Goal: Find specific page/section: Find specific page/section

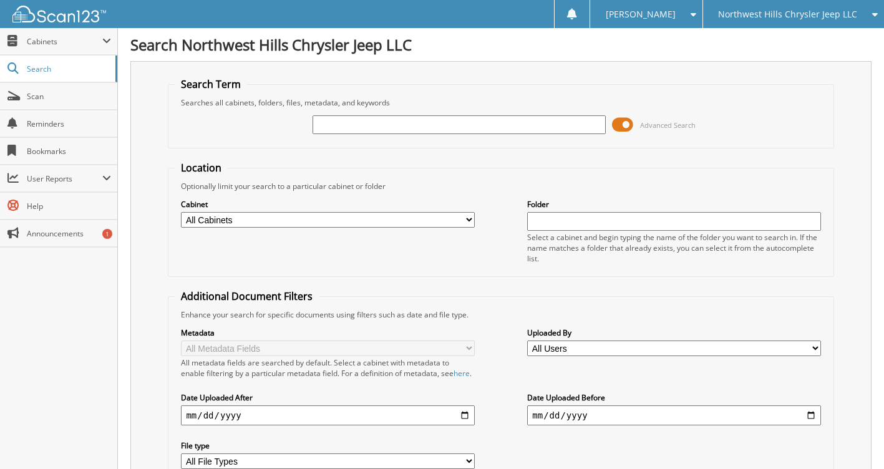
click at [336, 125] on input "text" at bounding box center [459, 124] width 293 height 19
click at [88, 43] on span "Cabinets" at bounding box center [64, 41] width 75 height 11
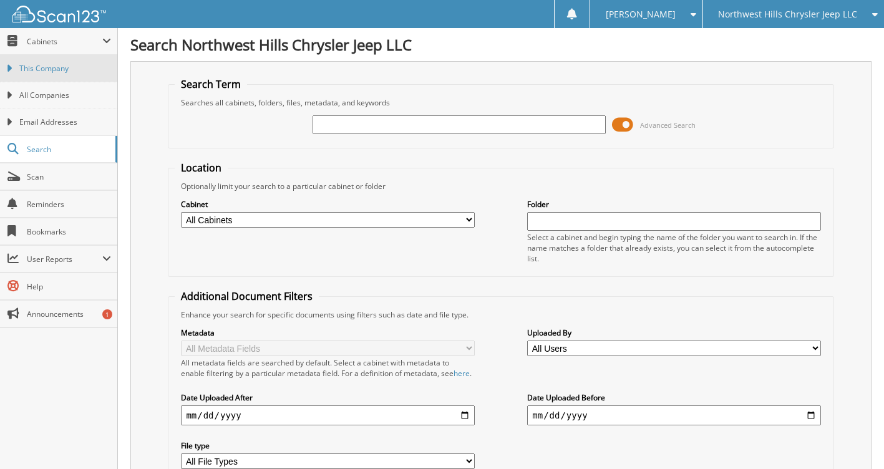
click at [82, 64] on span "This Company" at bounding box center [65, 68] width 92 height 11
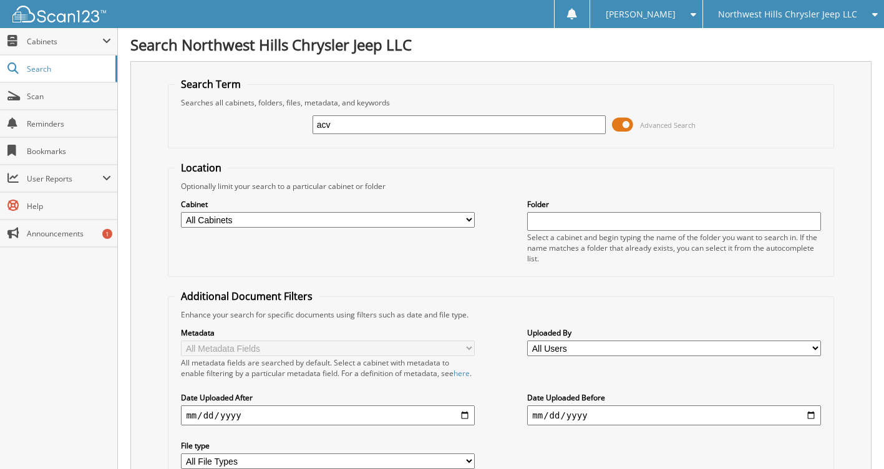
type input "acv"
